Goal: Find specific page/section: Find specific page/section

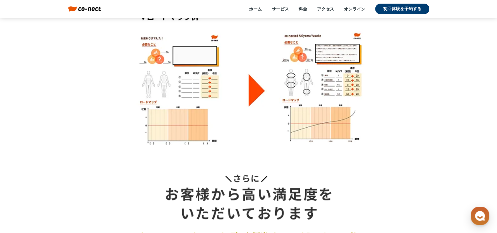
scroll to position [3843, 0]
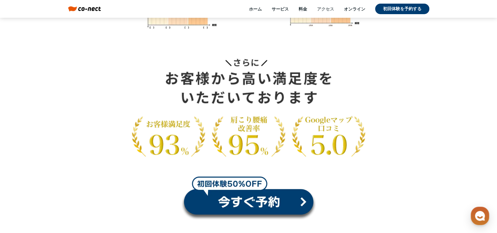
click at [326, 9] on link "アクセス" at bounding box center [325, 9] width 17 height 6
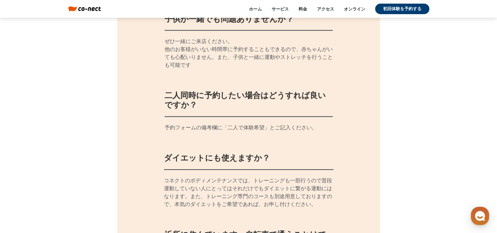
scroll to position [5594, 0]
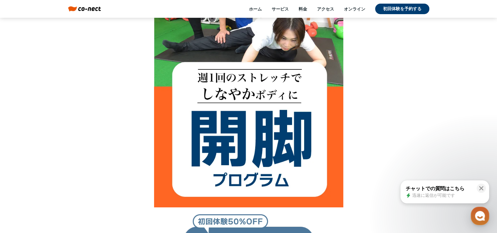
scroll to position [197, 0]
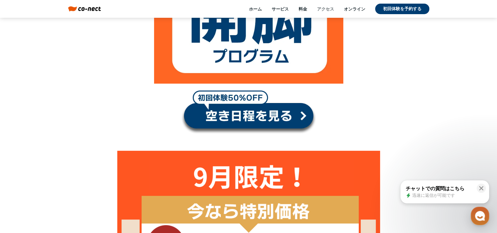
click at [325, 6] on link "アクセス" at bounding box center [325, 9] width 17 height 6
